Goal: Answer question/provide support: Share knowledge or assist other users

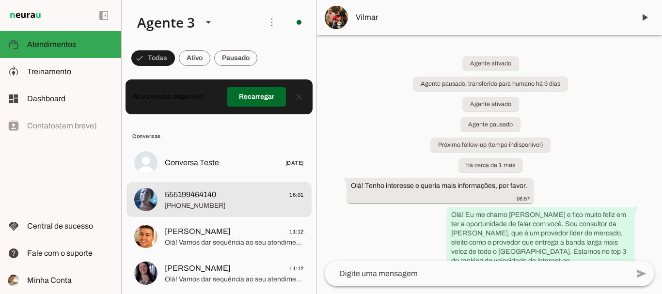
click at [219, 209] on span "[PHONE_NUMBER]" at bounding box center [234, 206] width 139 height 10
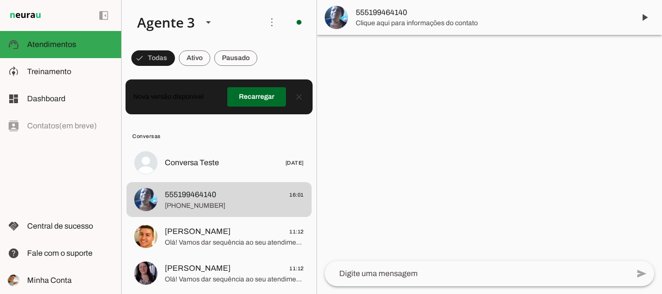
drag, startPoint x: 393, startPoint y: 11, endPoint x: 429, endPoint y: 26, distance: 39.1
click at [393, 11] on span "555199464140" at bounding box center [491, 13] width 271 height 12
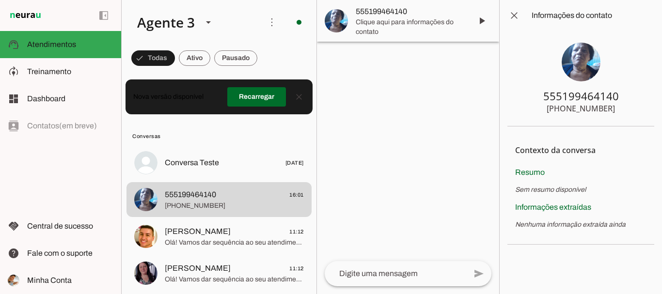
drag, startPoint x: 607, startPoint y: 111, endPoint x: 615, endPoint y: 111, distance: 7.8
click at [615, 111] on section "555199464140 [PHONE_NUMBER]" at bounding box center [581, 78] width 147 height 95
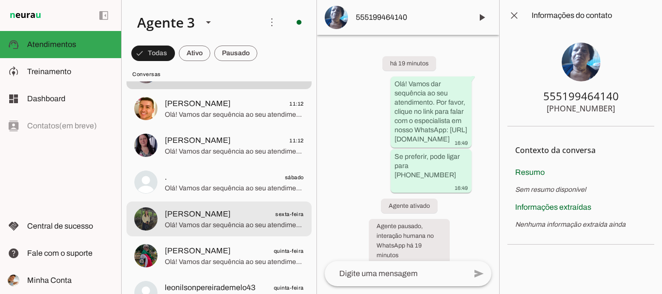
scroll to position [145, 0]
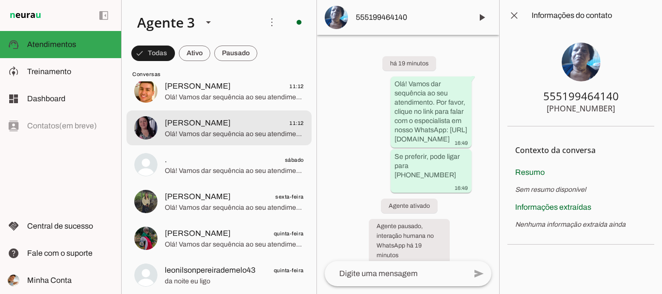
click at [269, 119] on span "[PERSON_NAME] 11:12" at bounding box center [234, 123] width 139 height 12
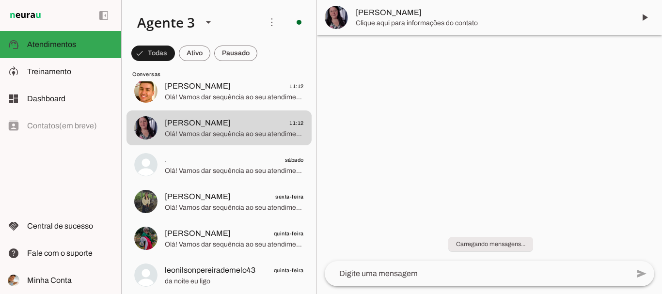
click at [418, 17] on span "[PERSON_NAME]" at bounding box center [491, 13] width 271 height 12
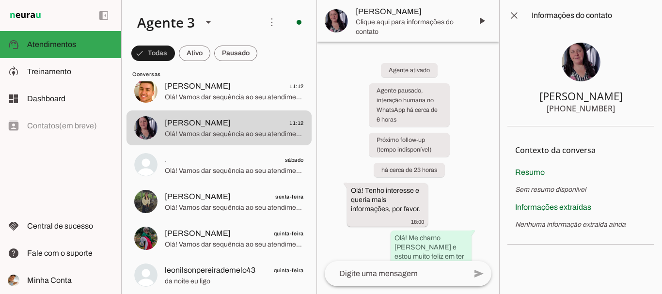
drag, startPoint x: 567, startPoint y: 109, endPoint x: 627, endPoint y: 111, distance: 60.2
click at [627, 111] on section "[PERSON_NAME] [PHONE_NUMBER]" at bounding box center [581, 78] width 147 height 95
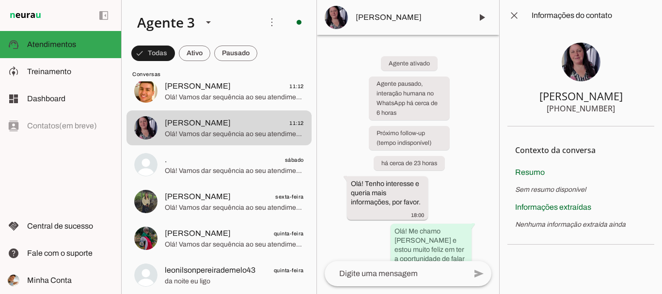
drag, startPoint x: 542, startPoint y: 98, endPoint x: 620, endPoint y: 109, distance: 78.4
click at [620, 109] on section "[PERSON_NAME] [PHONE_NUMBER]" at bounding box center [581, 78] width 147 height 95
